Goal: Task Accomplishment & Management: Use online tool/utility

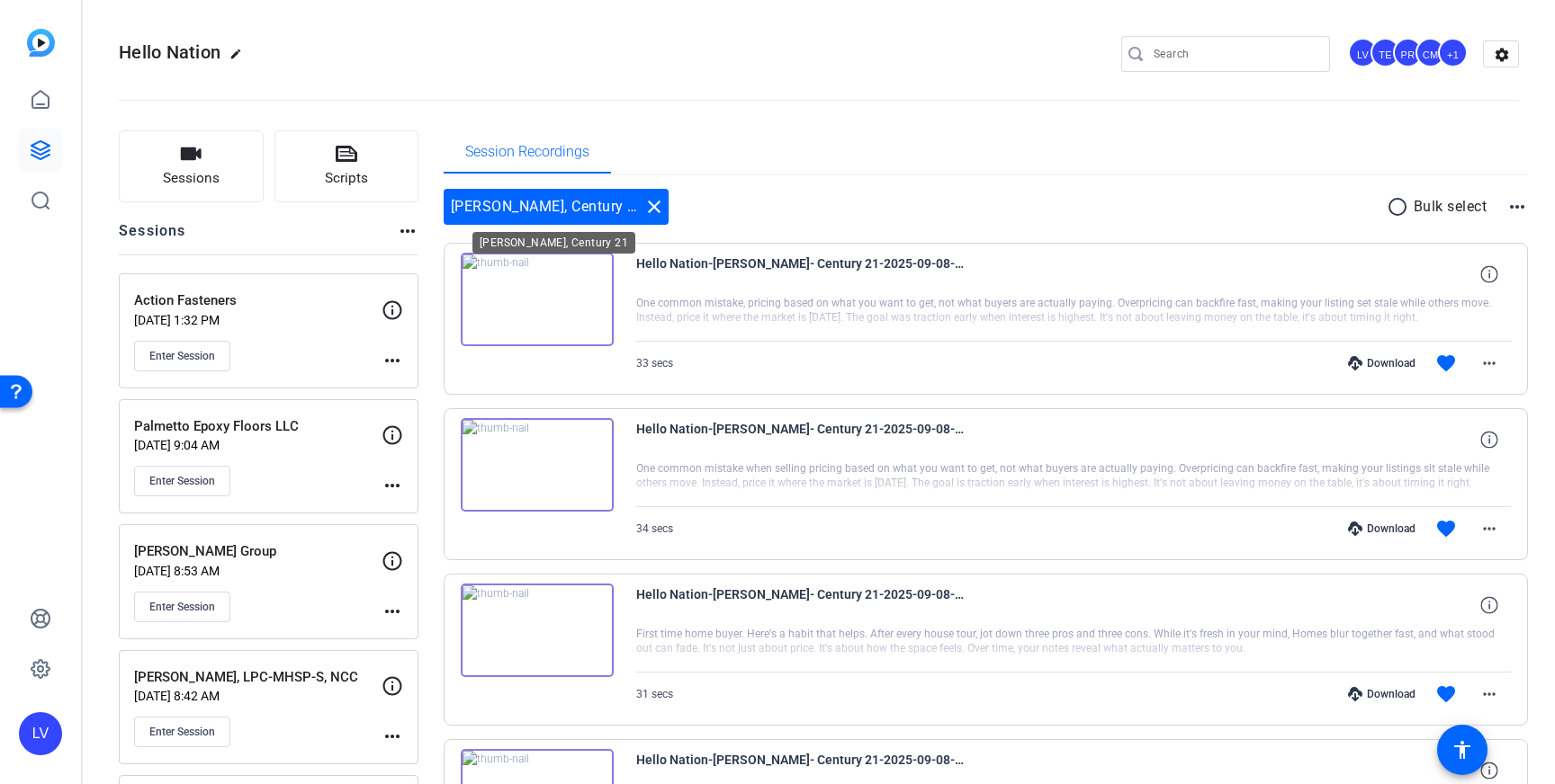
click at [643, 207] on mat-icon "close" at bounding box center [654, 207] width 22 height 22
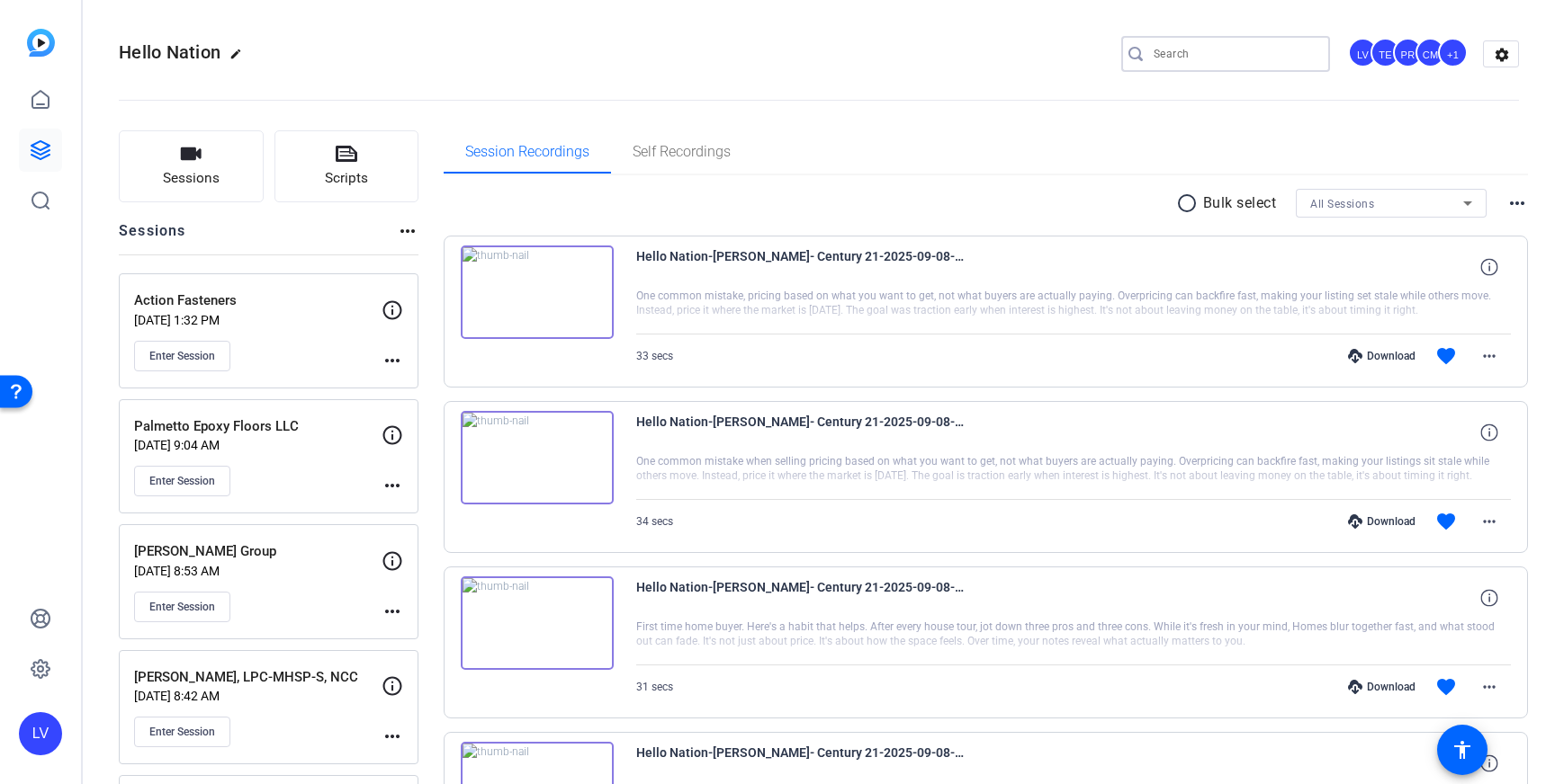
click at [1196, 61] on input "Search" at bounding box center [1234, 55] width 162 height 22
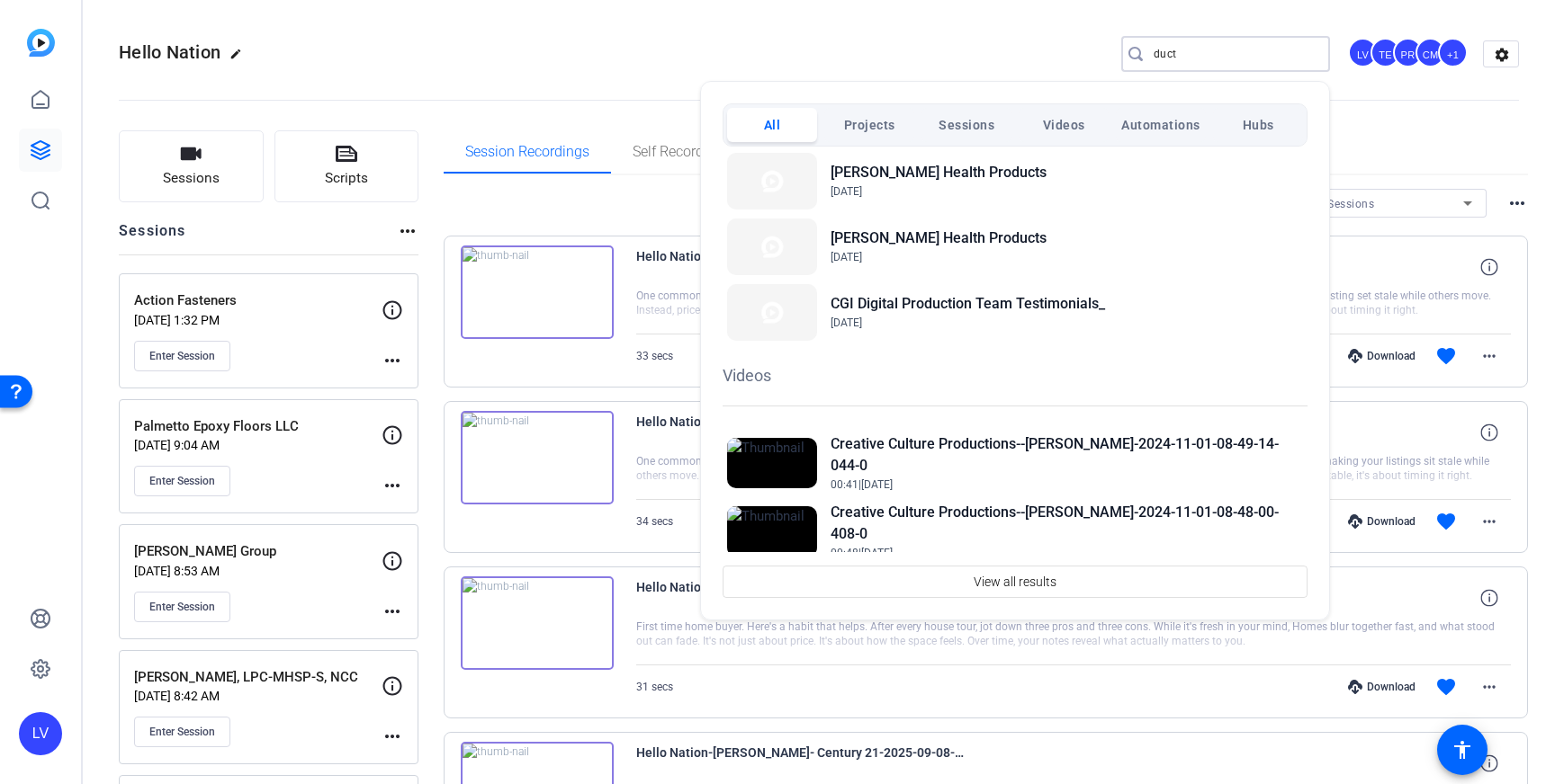
scroll to position [249, 0]
type input "duct"
click at [878, 39] on div at bounding box center [778, 392] width 1555 height 784
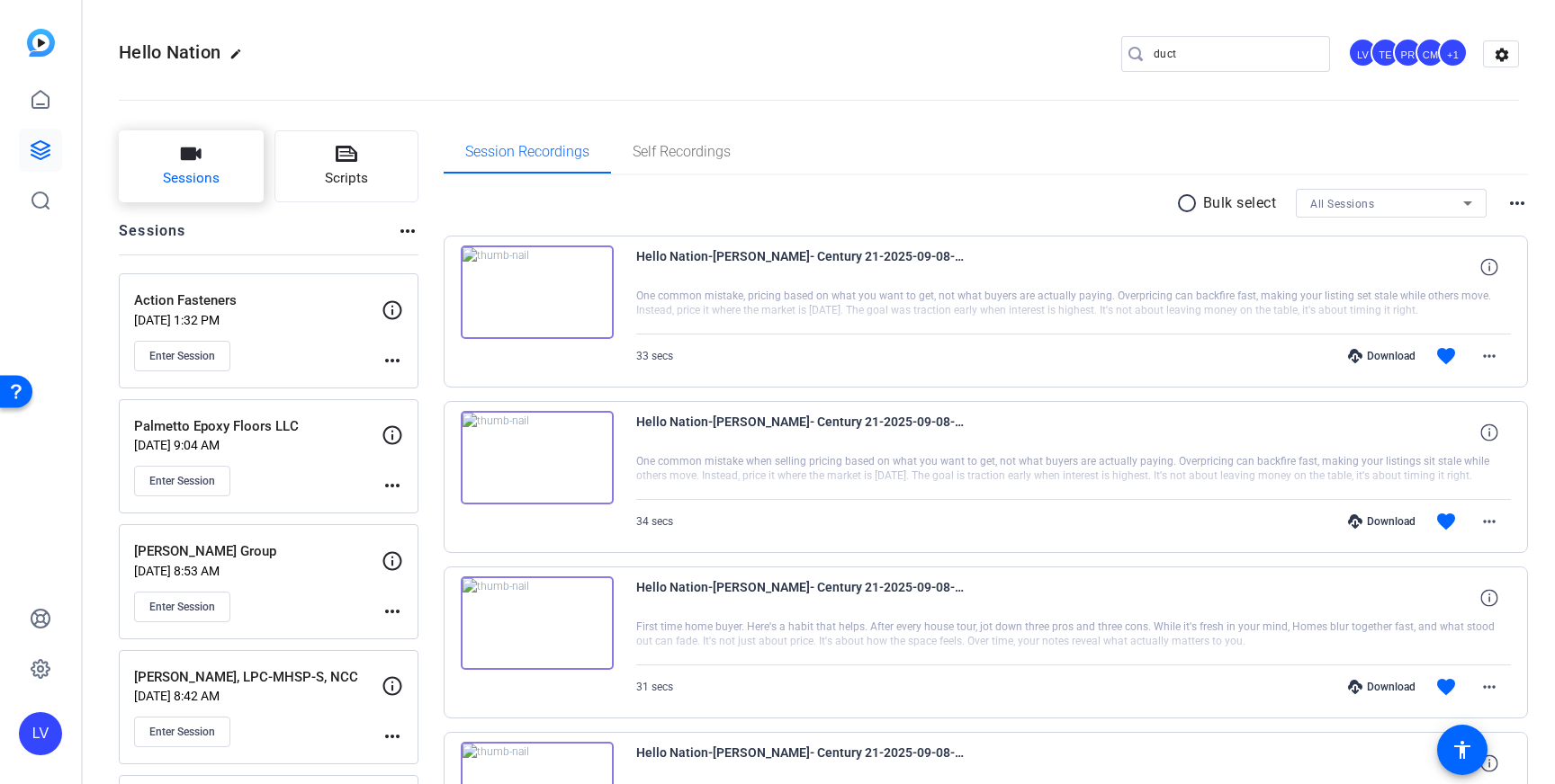
click at [191, 190] on button "Sessions" at bounding box center [192, 166] width 145 height 72
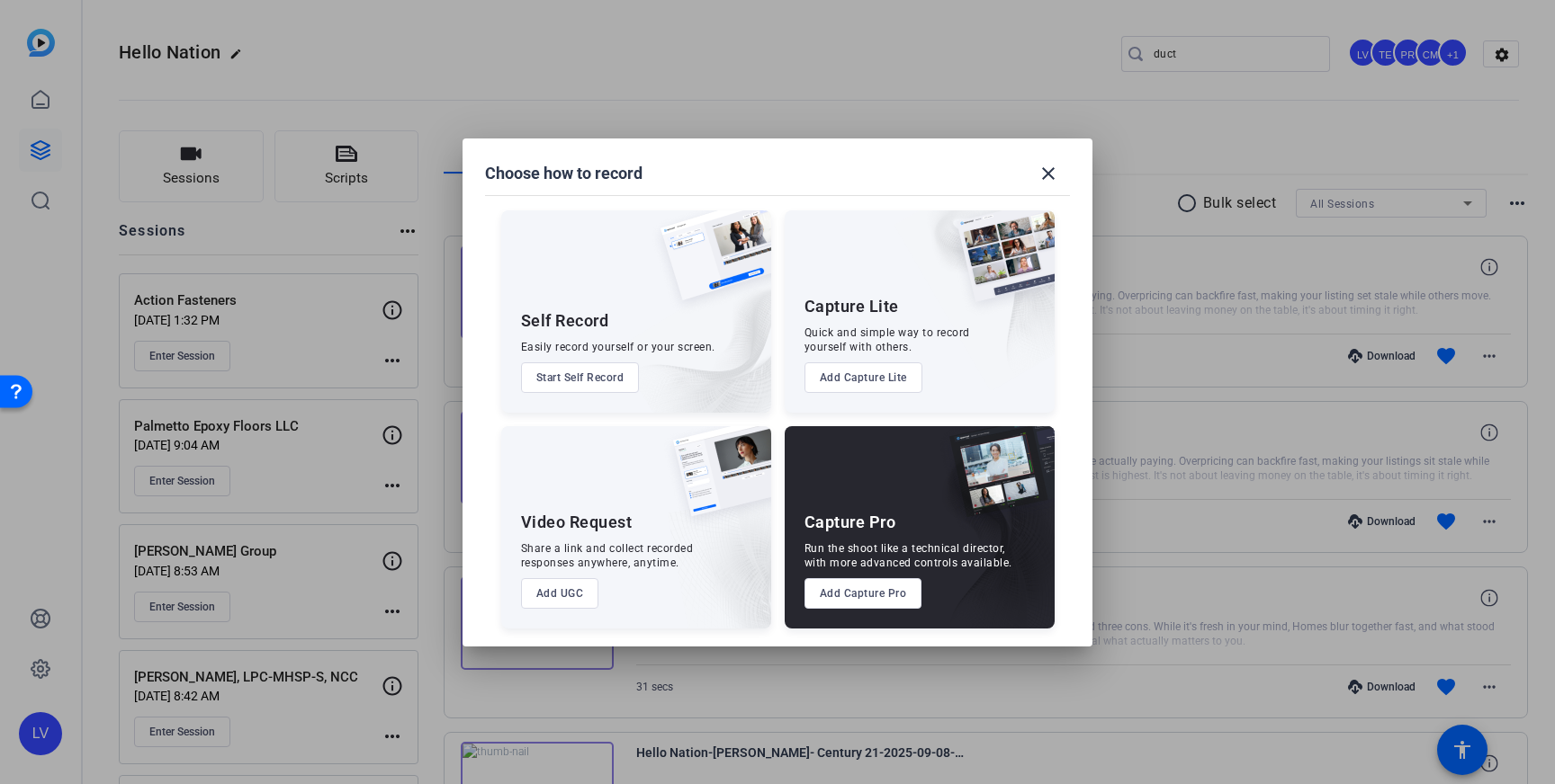
click at [865, 590] on button "Add Capture Pro" at bounding box center [863, 593] width 118 height 31
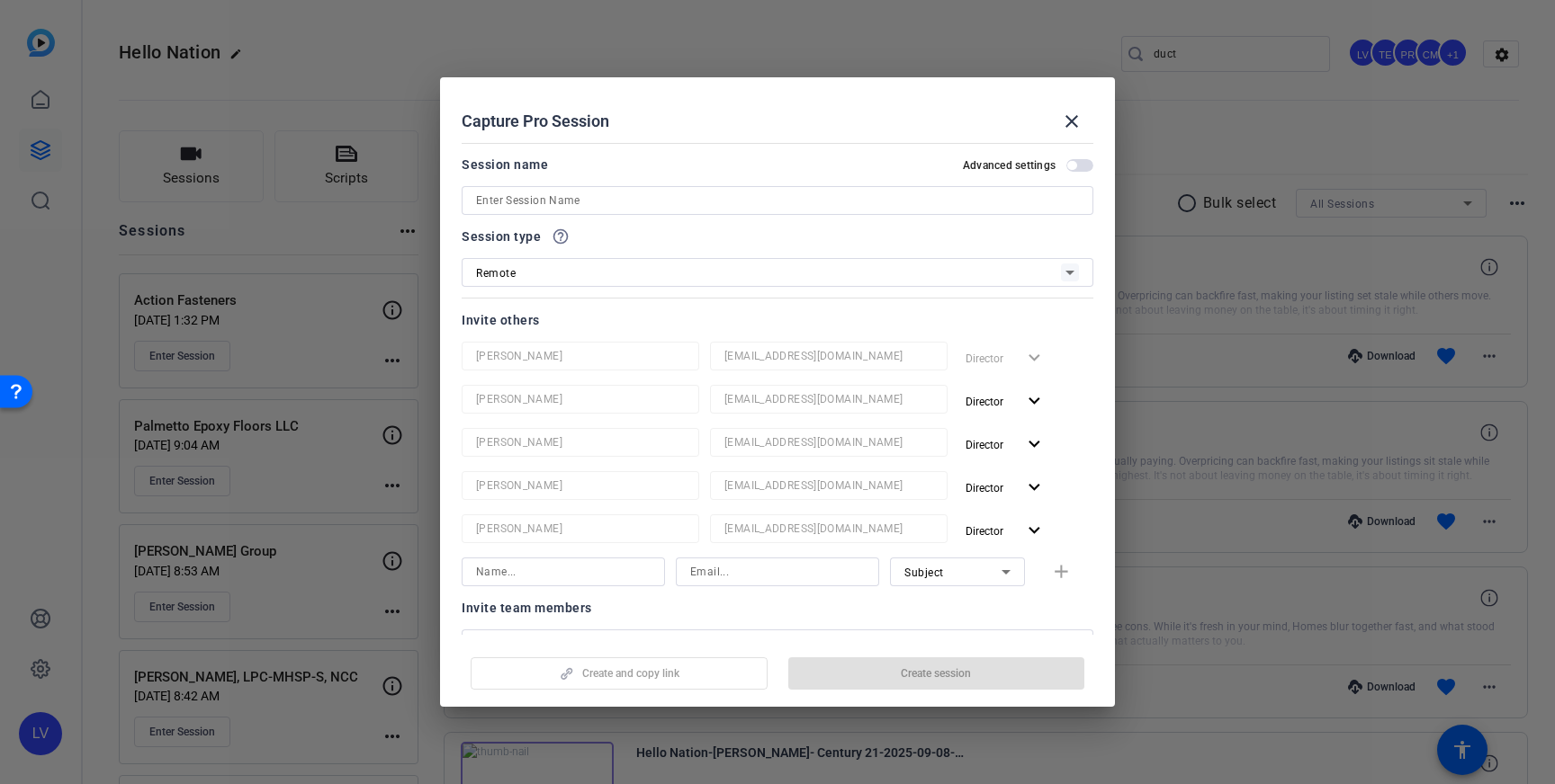
click at [722, 195] on input at bounding box center [777, 200] width 603 height 22
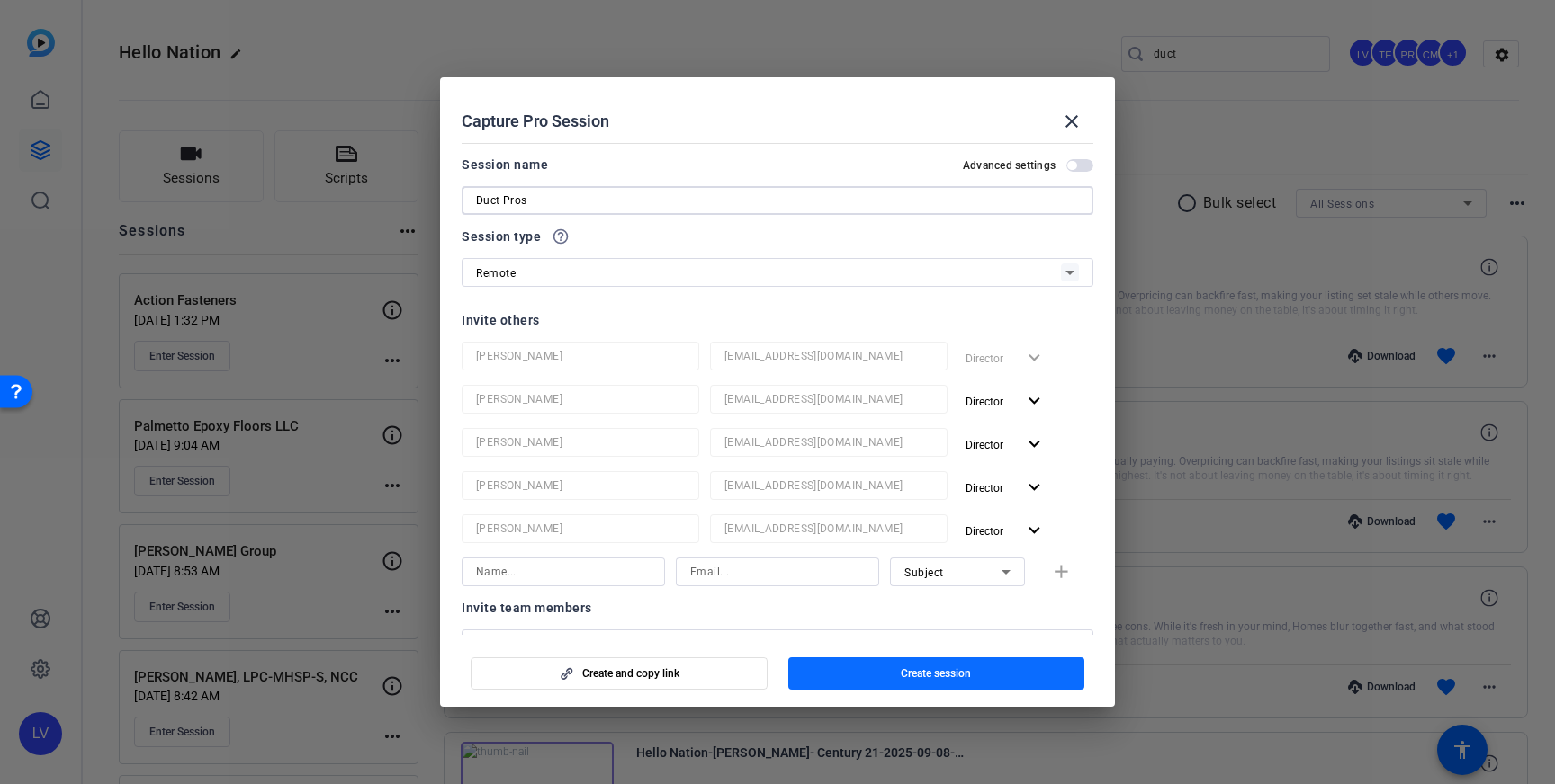
type input "Duct Pros"
click at [955, 676] on span "Create session" at bounding box center [935, 674] width 71 height 15
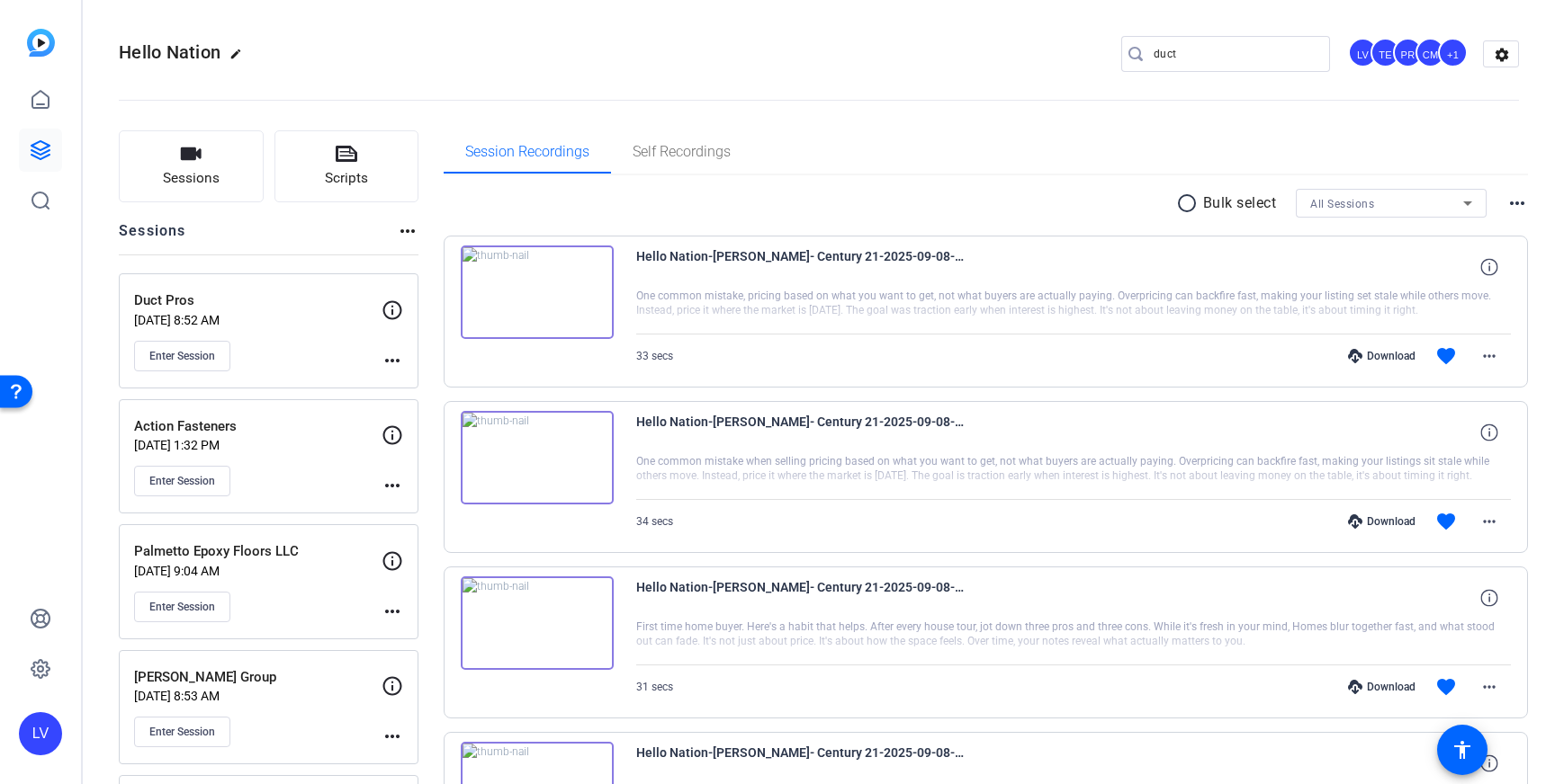
click at [392, 363] on mat-icon "more_horiz" at bounding box center [392, 361] width 22 height 22
click at [408, 379] on span "Edit Session" at bounding box center [437, 387] width 81 height 22
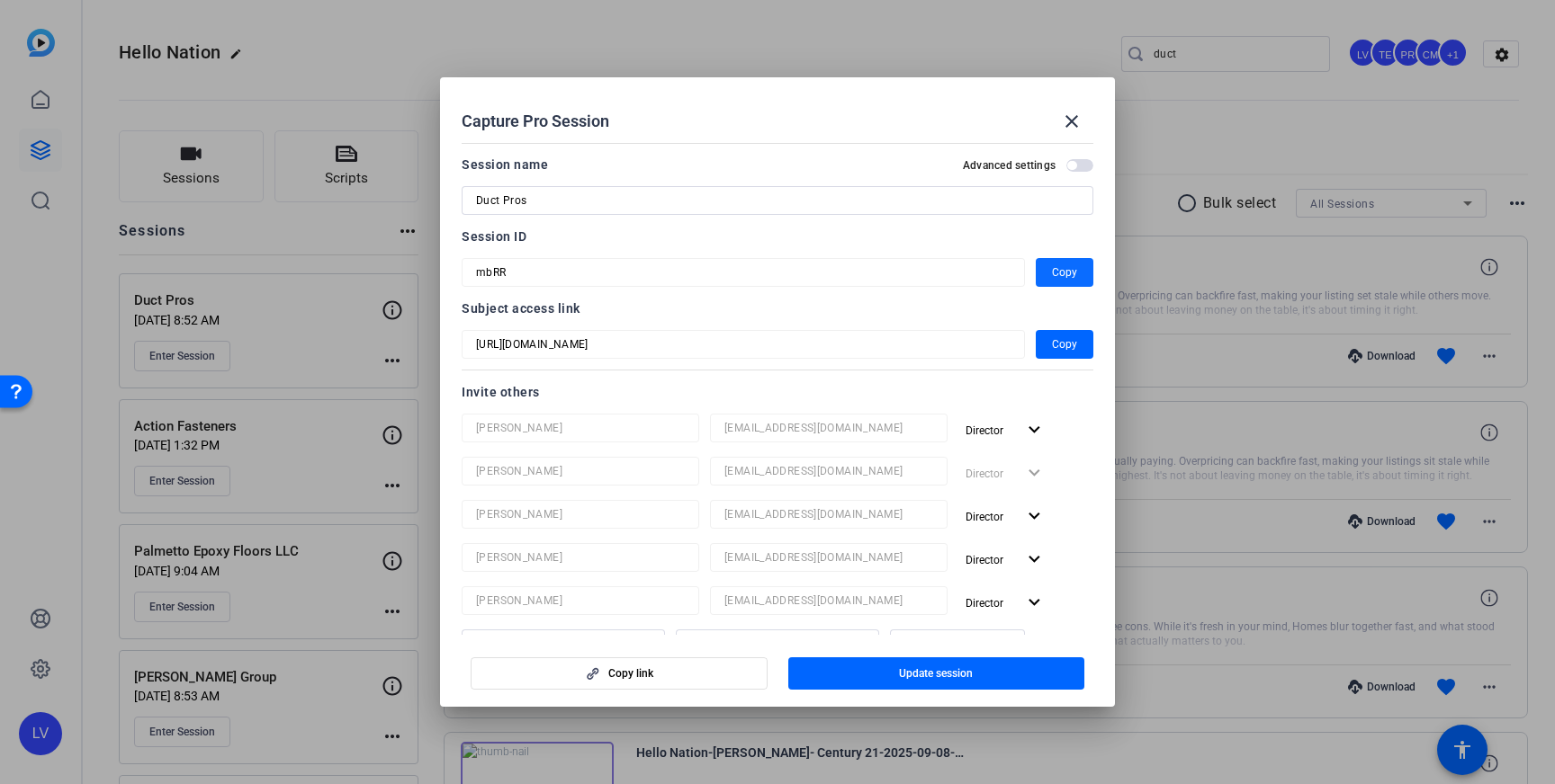
click at [1076, 278] on span "button" at bounding box center [1064, 273] width 58 height 44
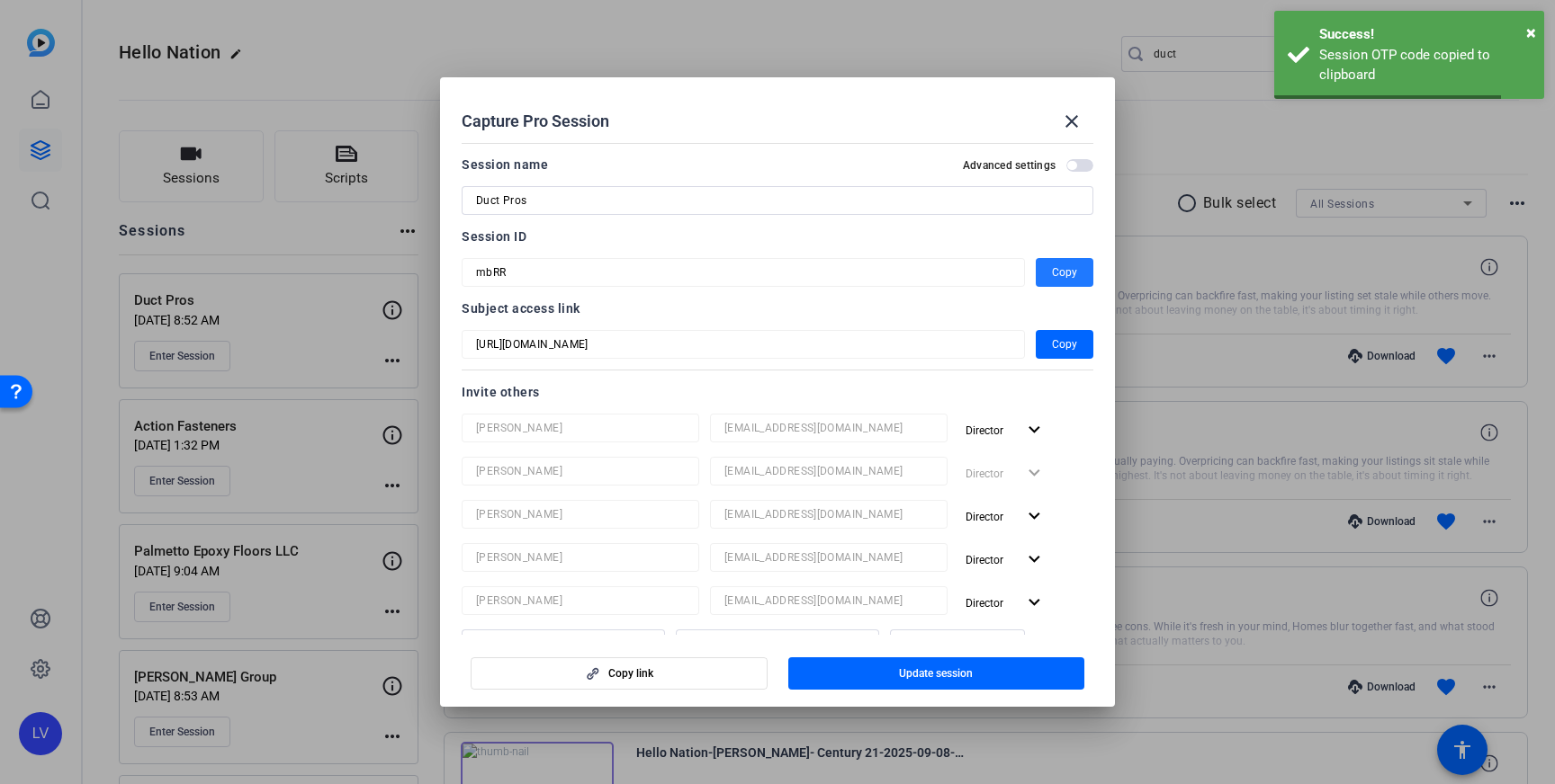
click at [1187, 101] on div at bounding box center [778, 392] width 1555 height 784
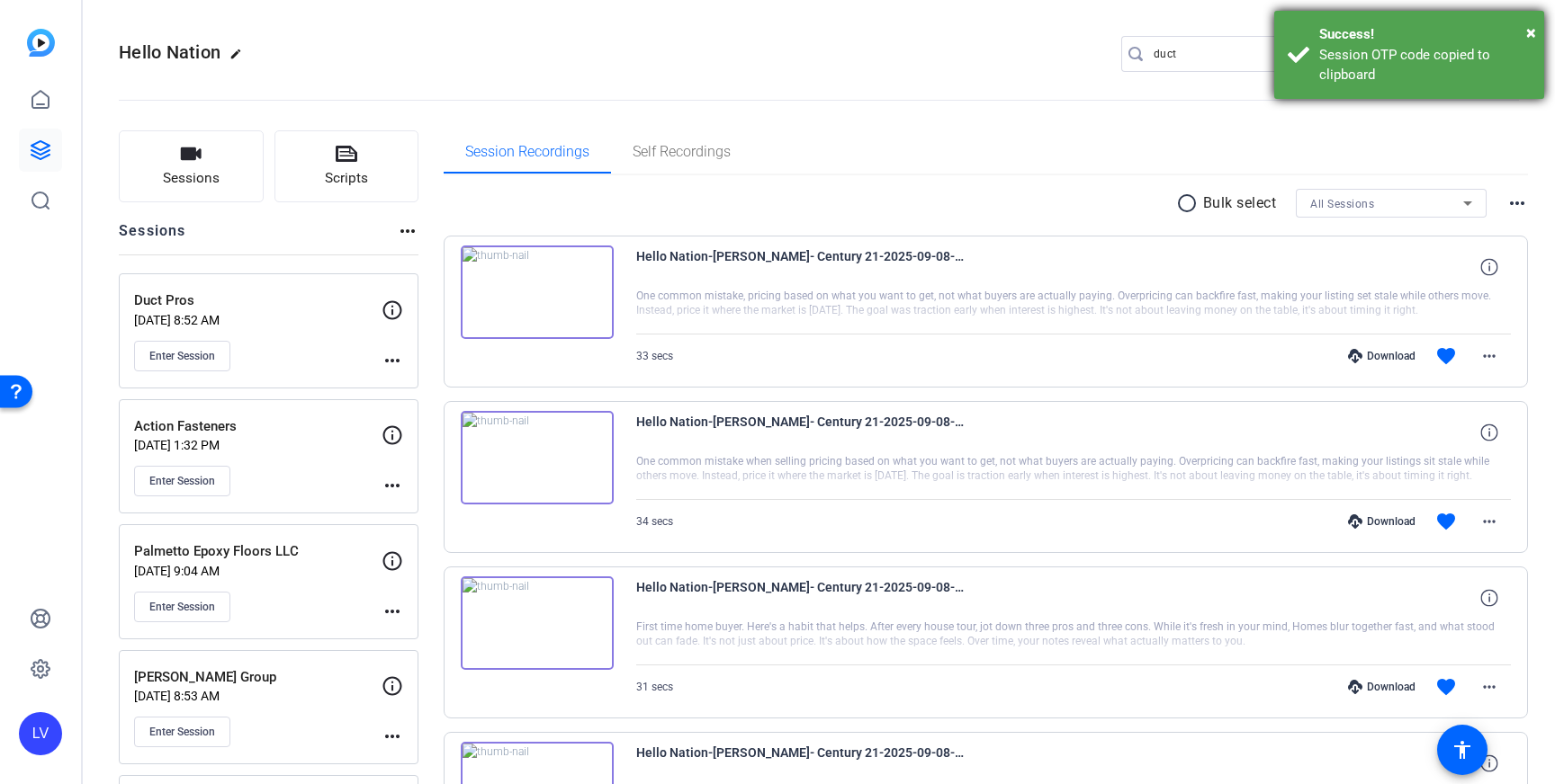
click at [1347, 81] on div "Session OTP code copied to clipboard" at bounding box center [1425, 65] width 212 height 41
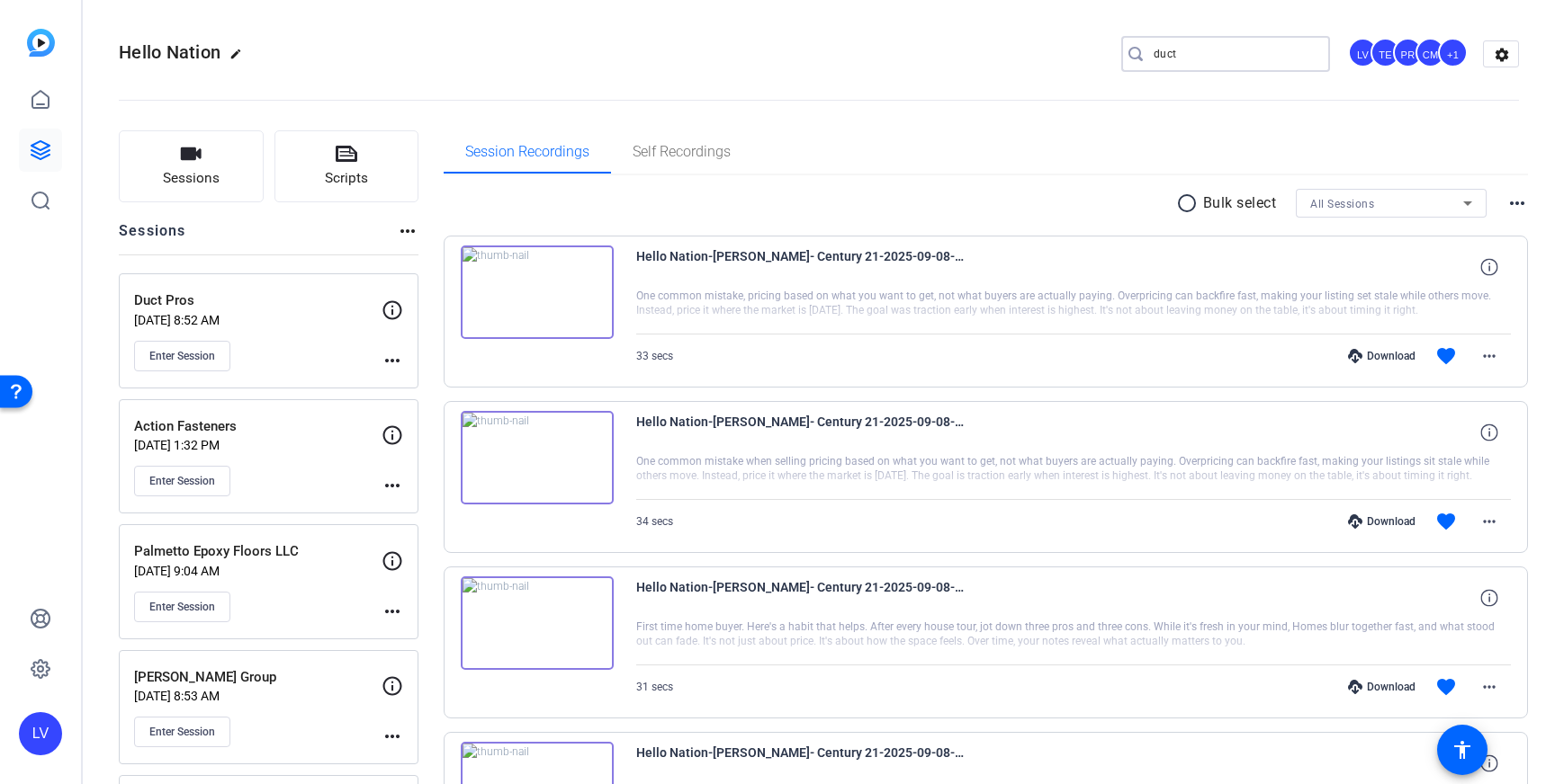
click at [1228, 60] on input "duct" at bounding box center [1234, 55] width 162 height 22
